Goal: Task Accomplishment & Management: Use online tool/utility

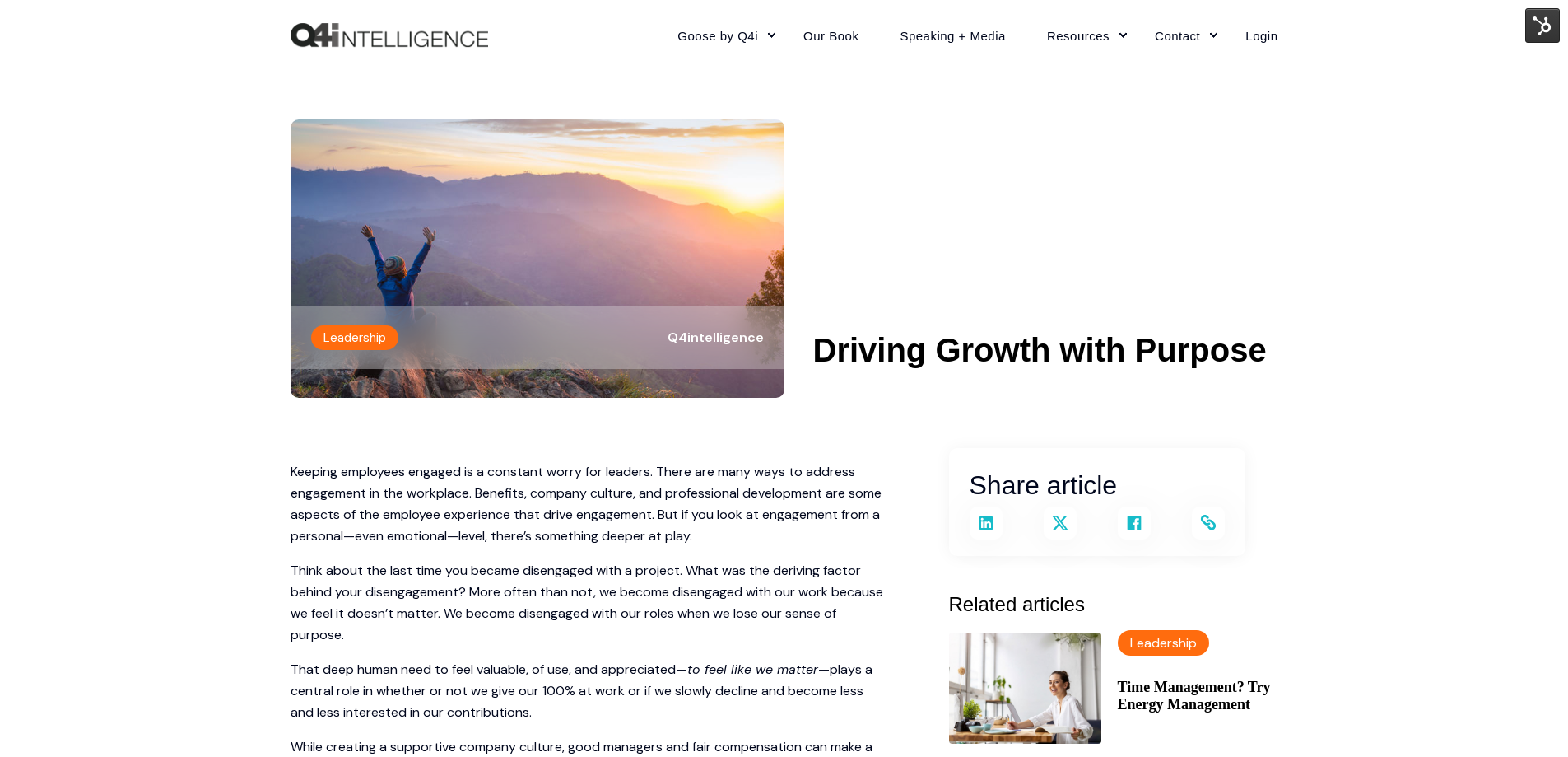
click at [1532, 32] on img at bounding box center [1542, 25] width 35 height 35
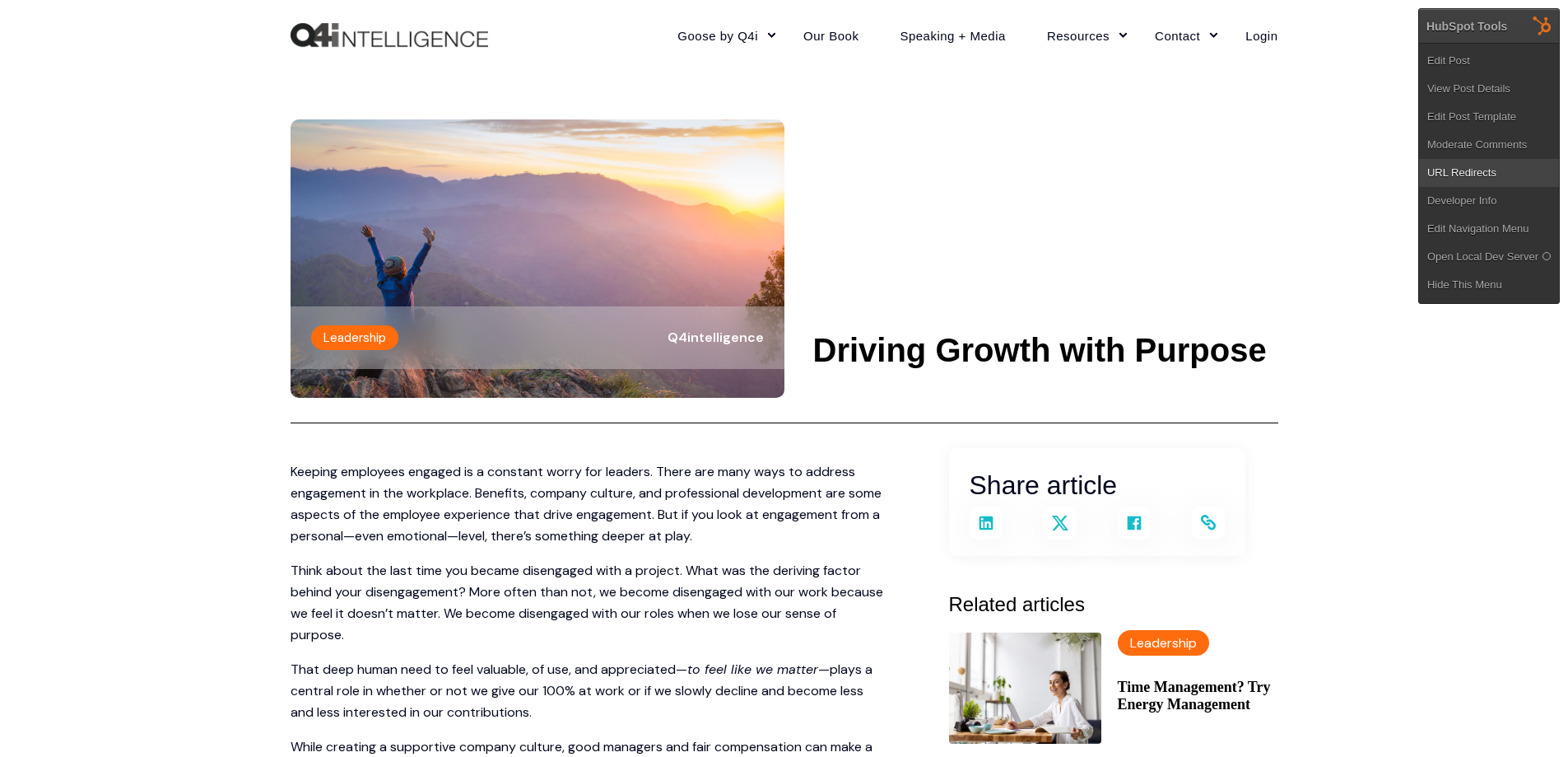
click at [1462, 167] on link "URL Redirects" at bounding box center [1489, 173] width 140 height 28
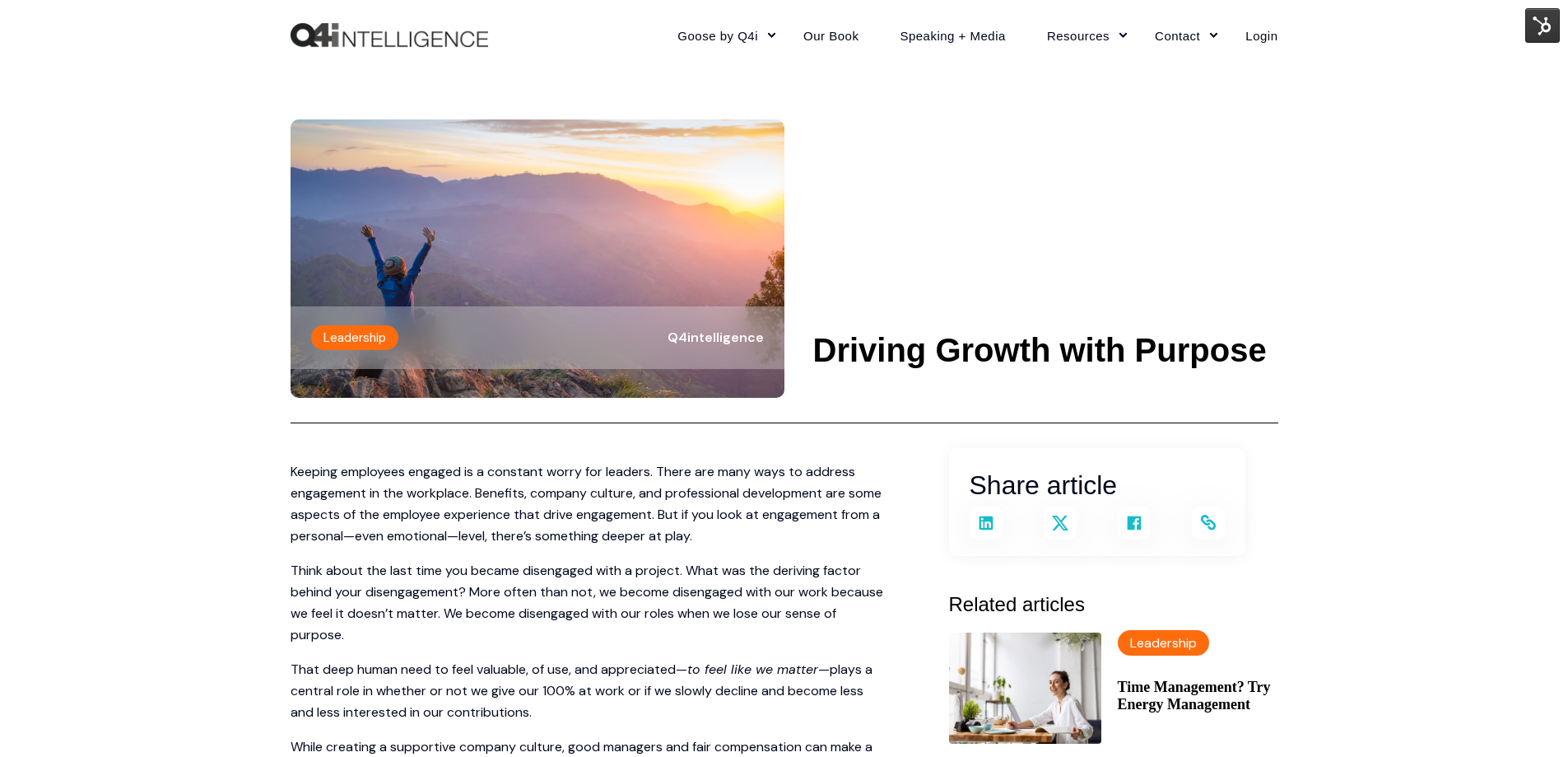
click at [1547, 16] on img at bounding box center [1542, 25] width 35 height 35
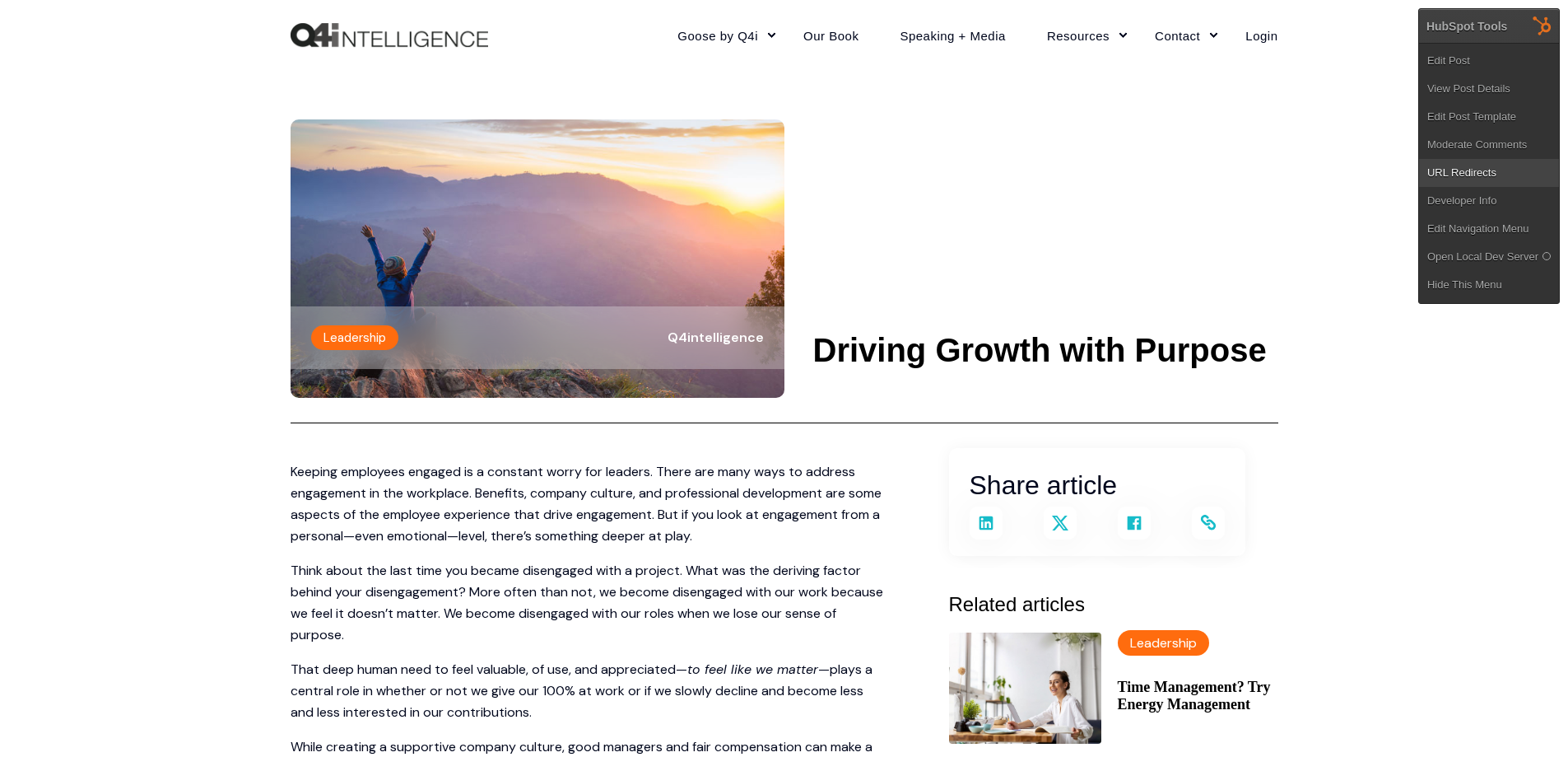
click at [1478, 180] on link "URL Redirects" at bounding box center [1489, 173] width 140 height 28
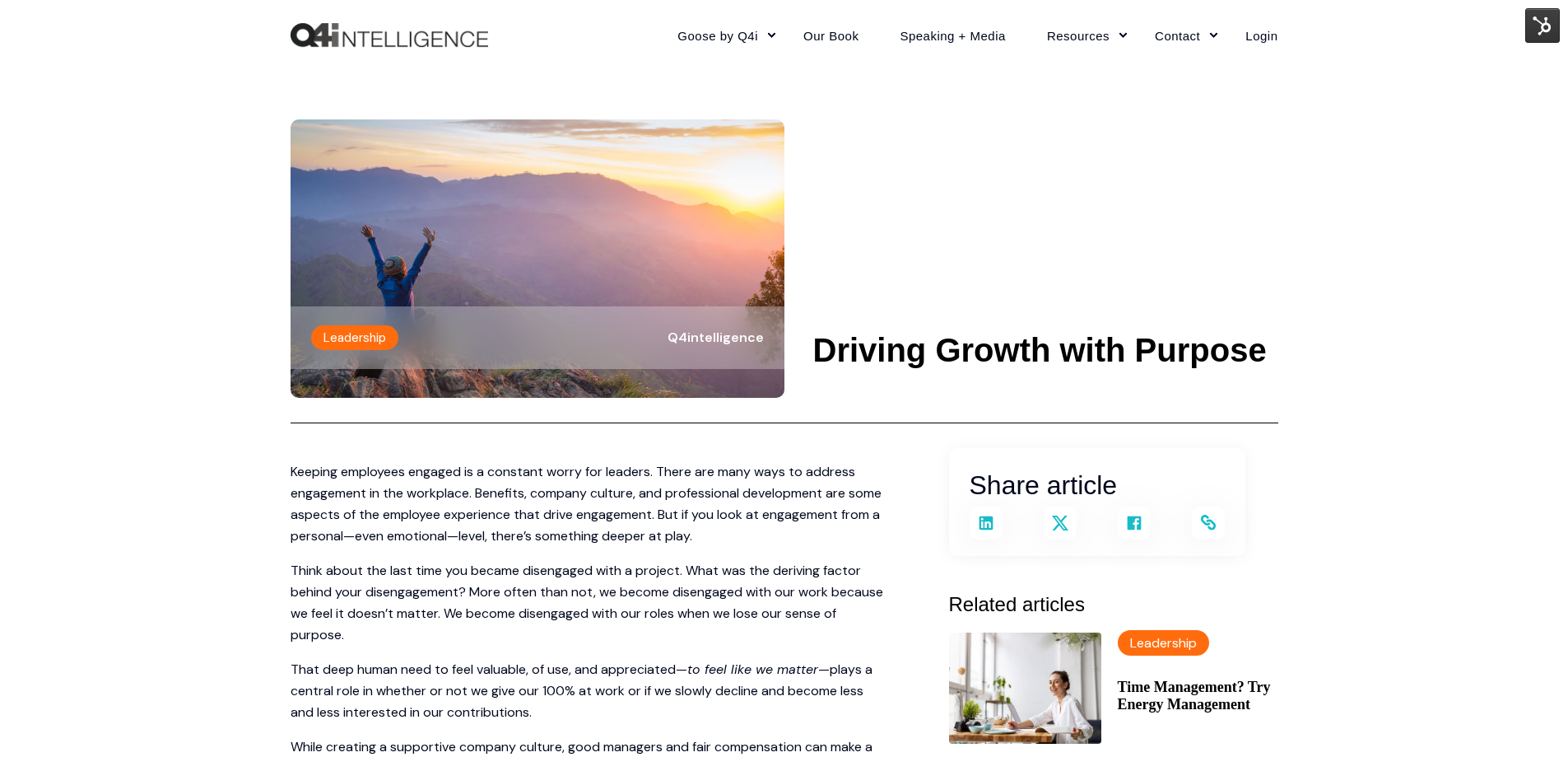
click at [1528, 28] on img at bounding box center [1542, 25] width 35 height 35
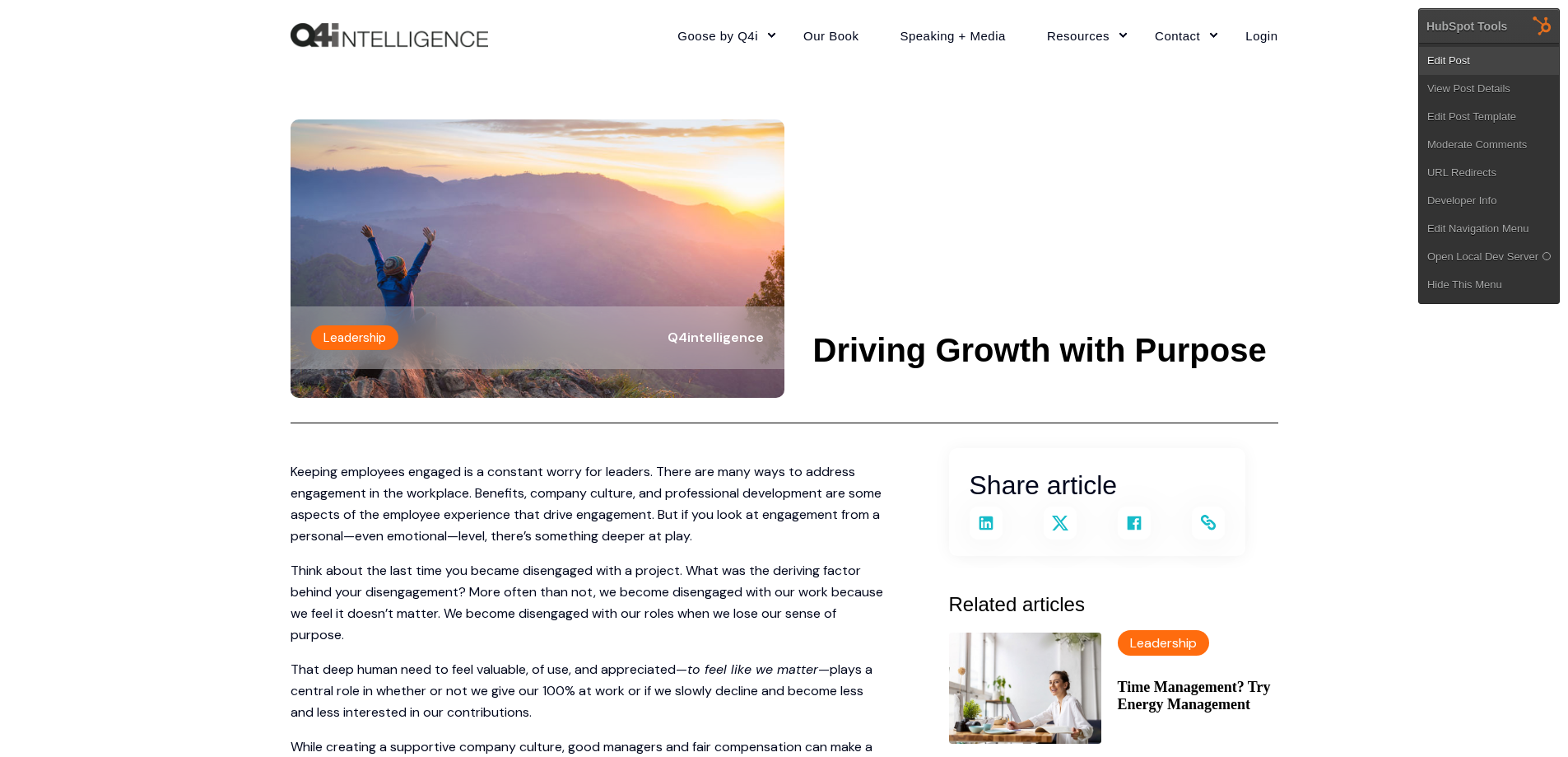
click at [1482, 57] on link "Edit Post" at bounding box center [1489, 60] width 140 height 28
